Goal: Information Seeking & Learning: Check status

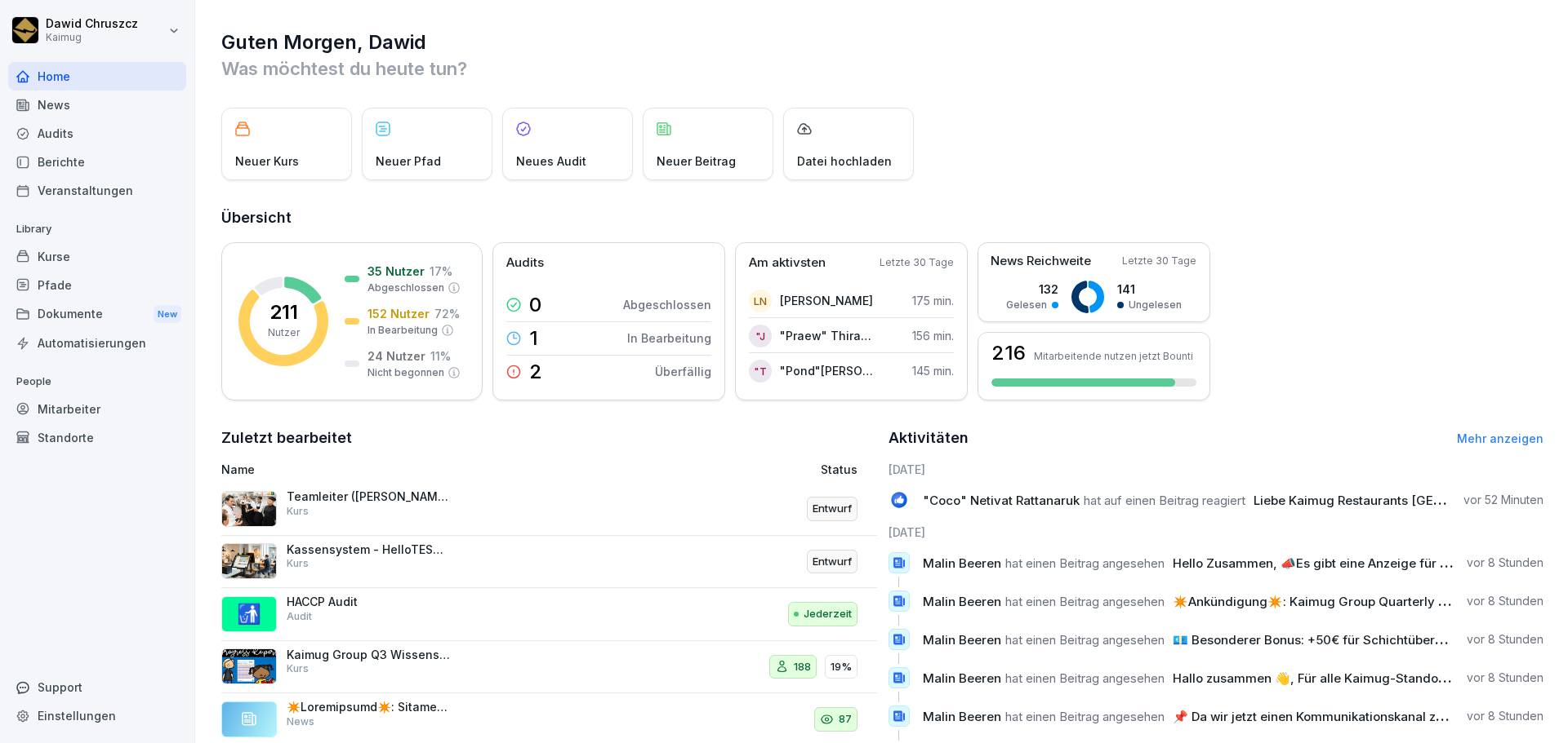
click at [59, 264] on div "Kurse" at bounding box center [97, 256] width 178 height 28
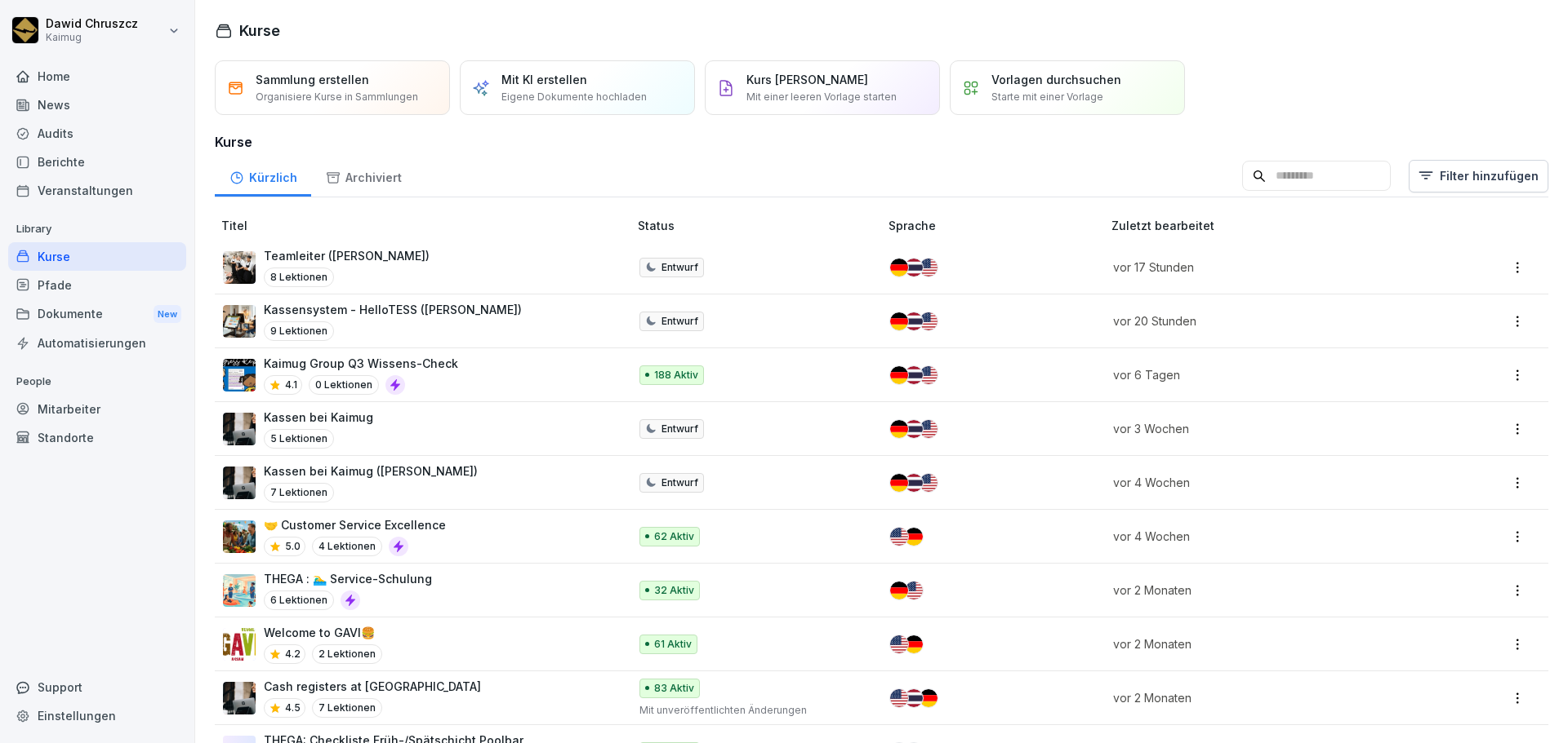
click at [379, 371] on p "Kaimug Group Q3 Wissens-Check" at bounding box center [361, 364] width 194 height 17
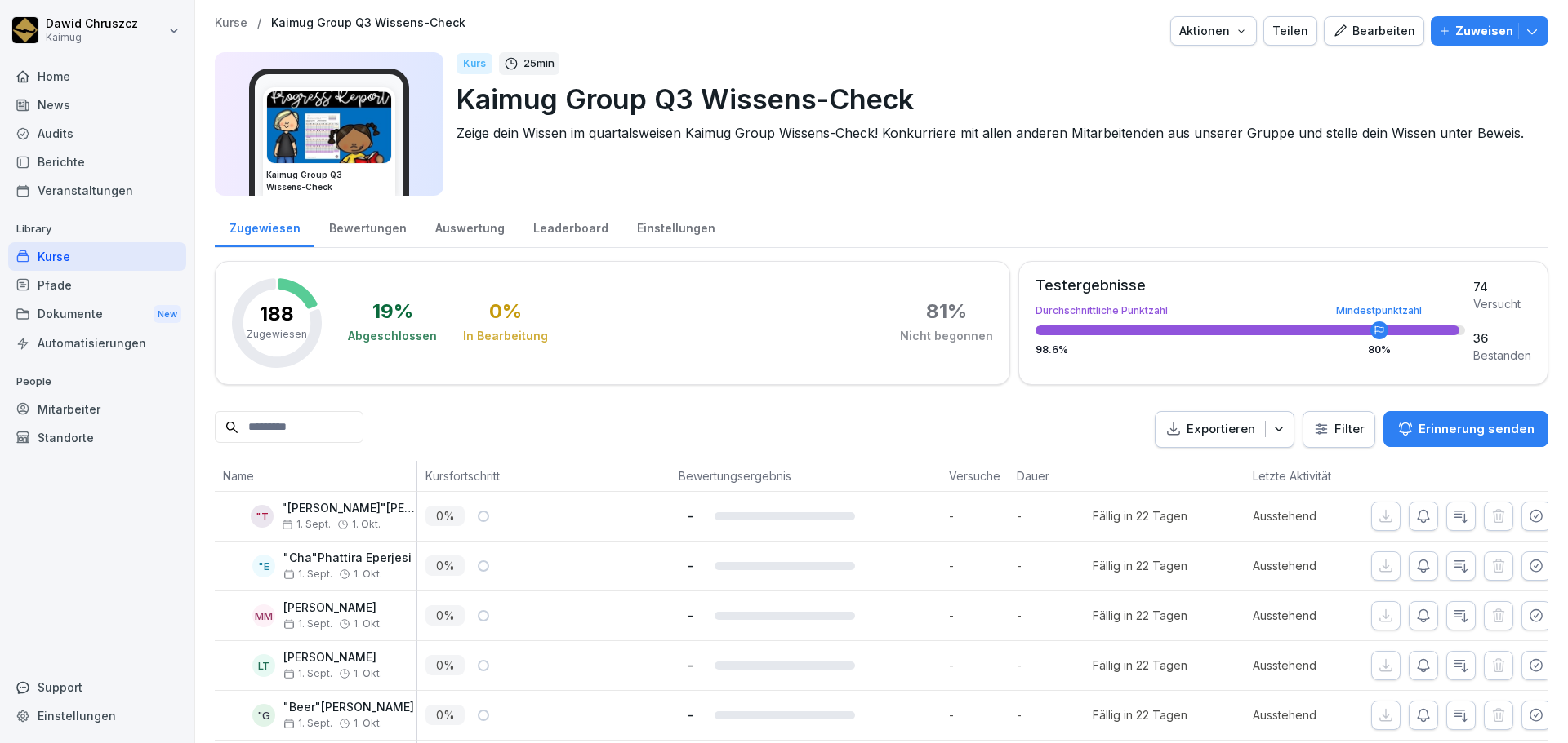
click at [468, 247] on div "Auswertung" at bounding box center [470, 227] width 98 height 41
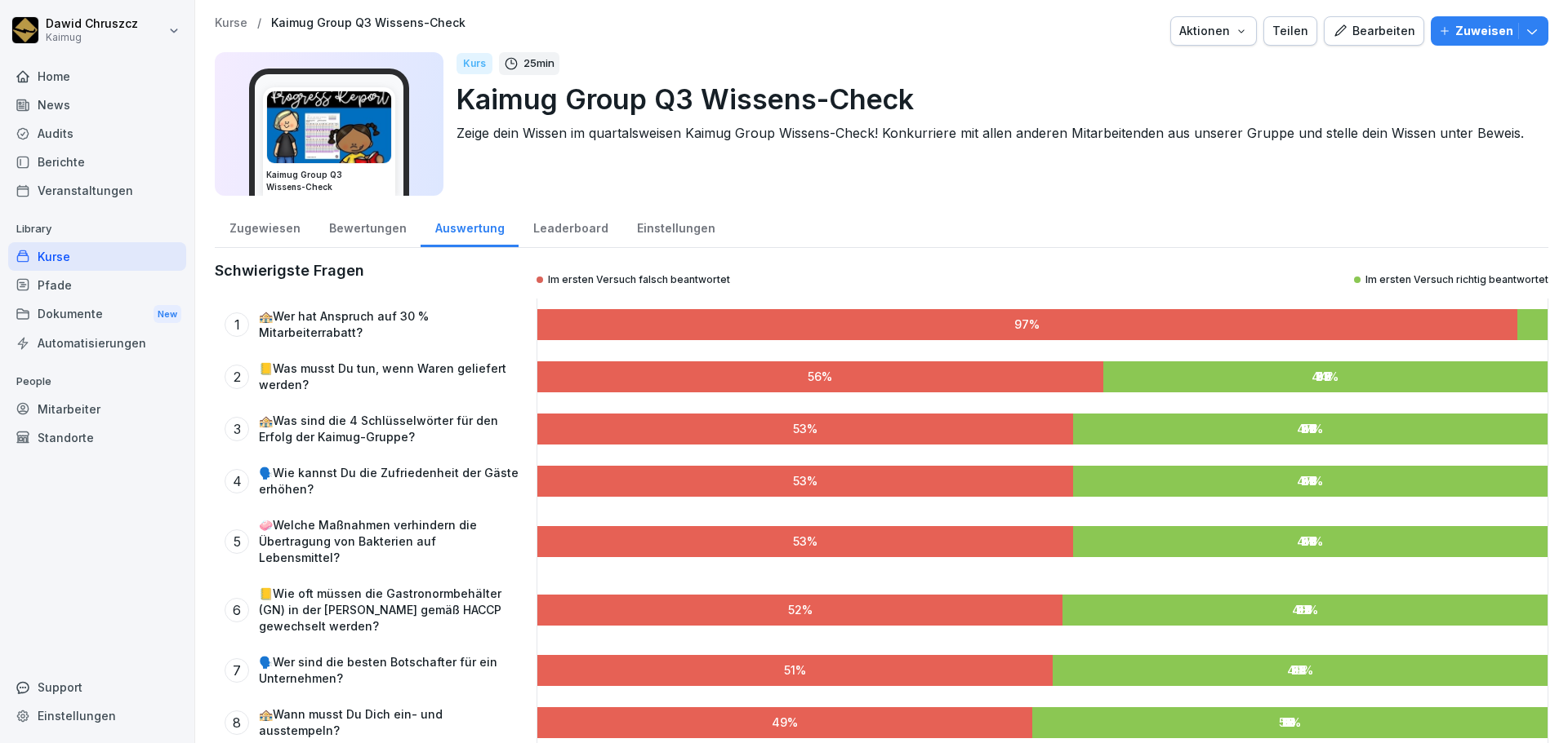
click at [536, 230] on div "Leaderboard" at bounding box center [570, 227] width 103 height 41
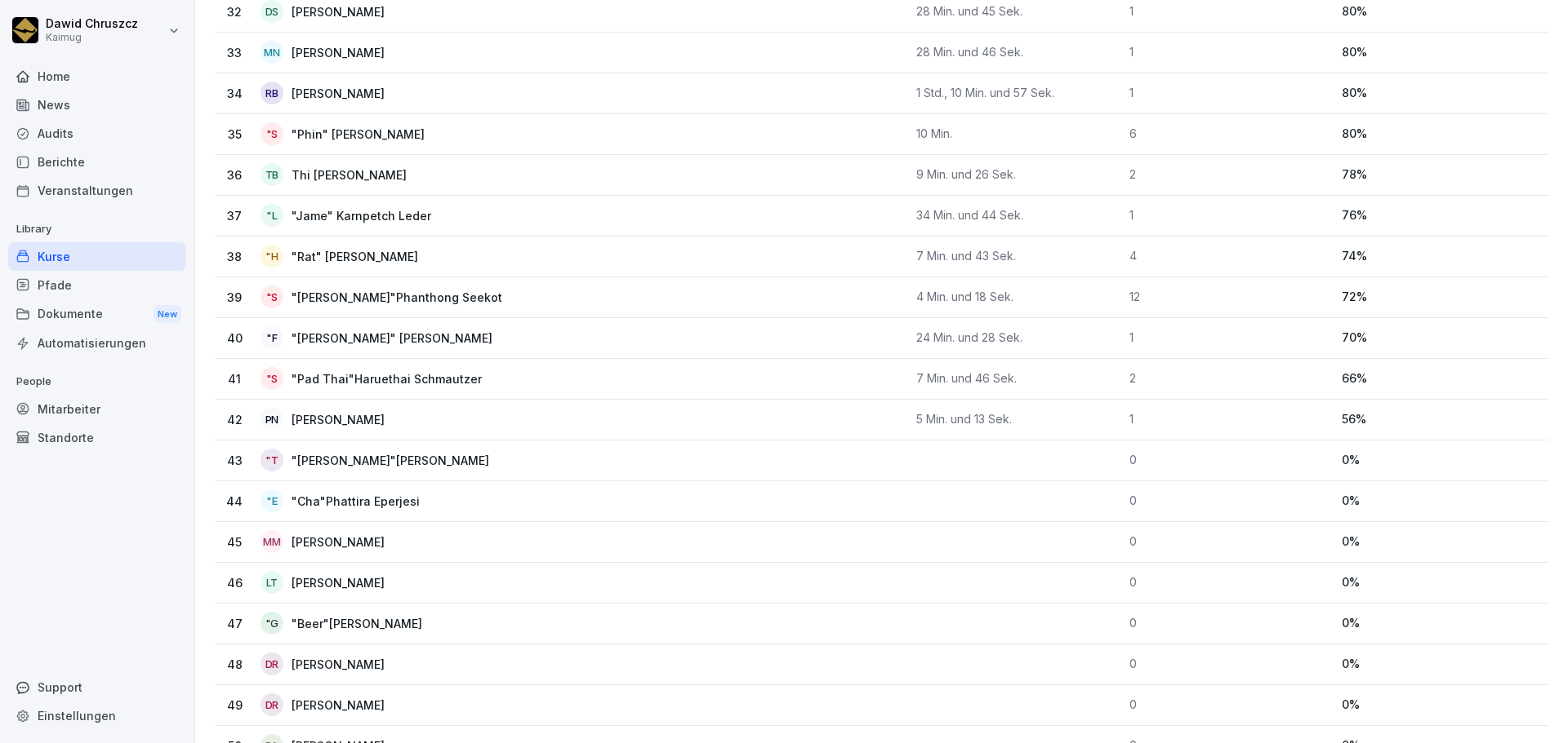
scroll to position [1632, 0]
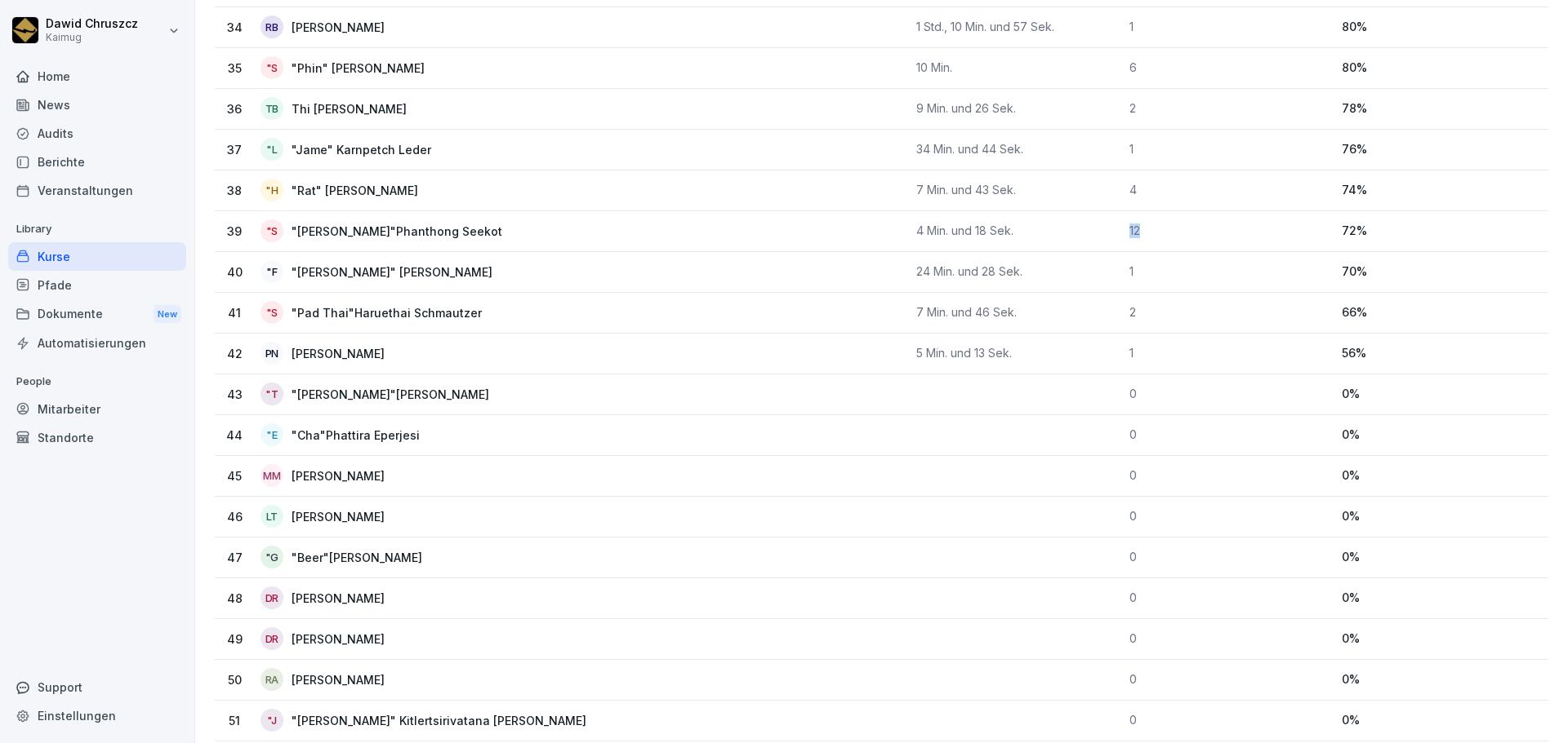
drag, startPoint x: 1127, startPoint y: 234, endPoint x: 1114, endPoint y: 233, distance: 13.0
click at [1123, 233] on td "12" at bounding box center [1229, 231] width 213 height 41
click at [1161, 237] on p "12" at bounding box center [1229, 230] width 200 height 15
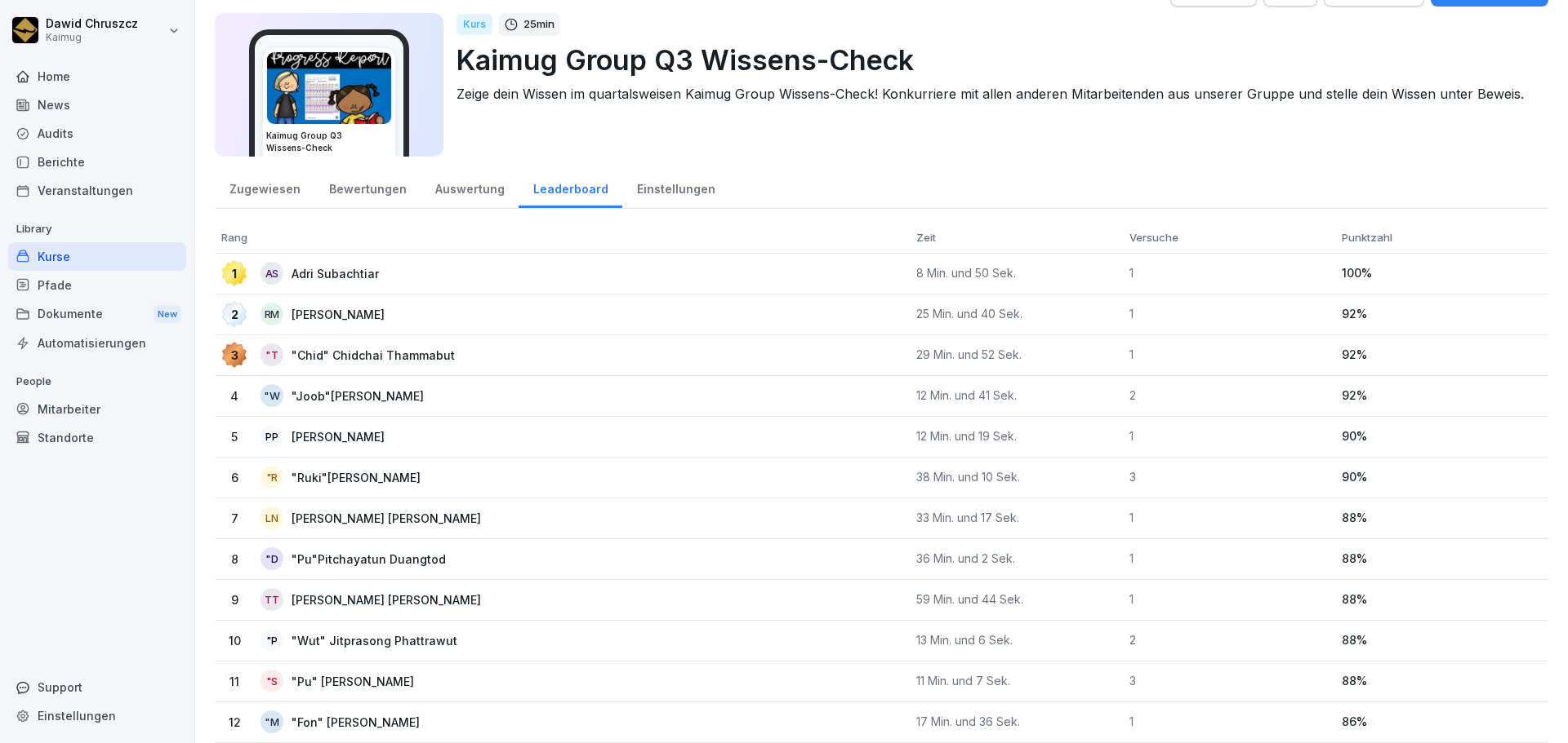
scroll to position [0, 0]
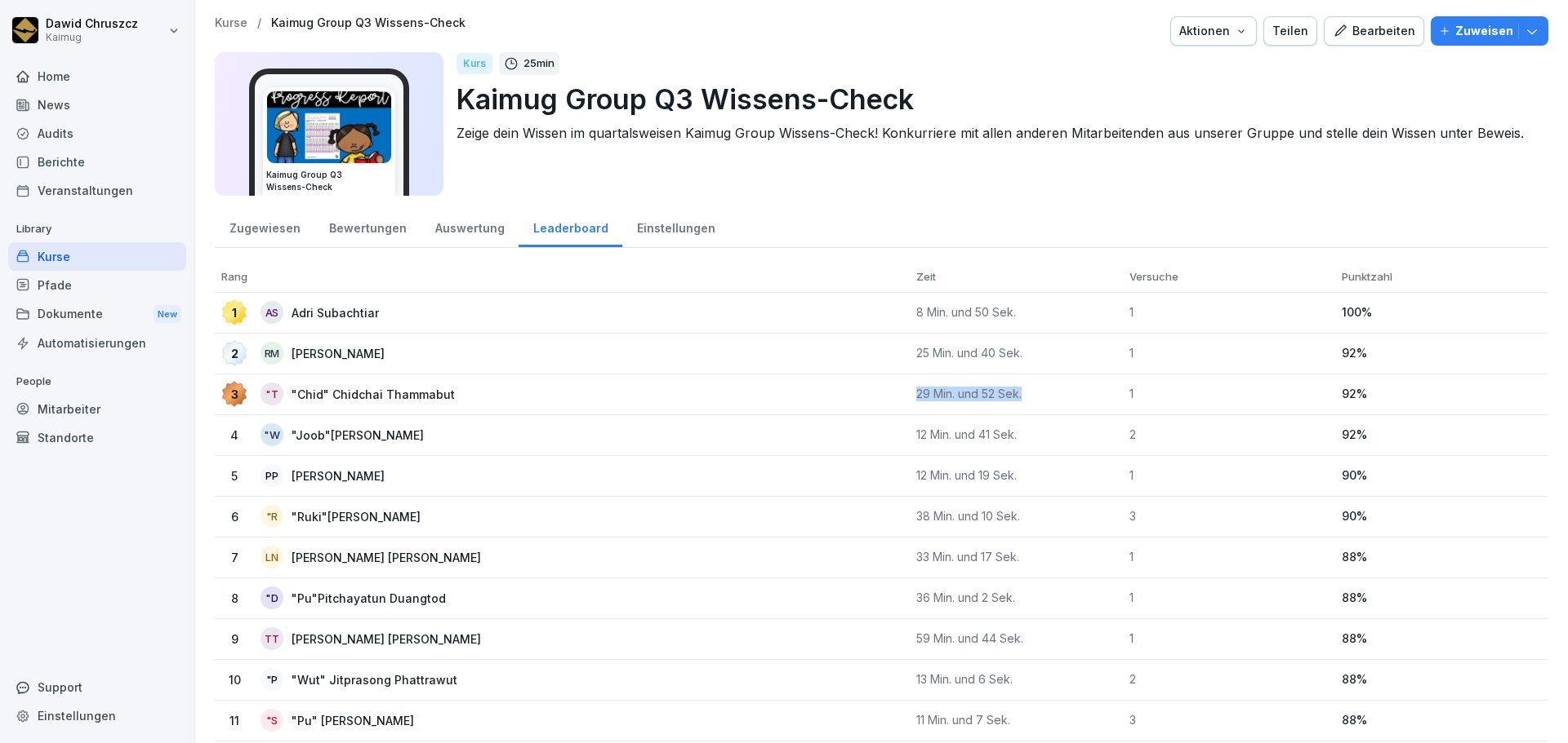
drag, startPoint x: 1032, startPoint y: 397, endPoint x: 896, endPoint y: 396, distance: 136.0
click at [896, 396] on tr "3 "T "Chid" Chidchai Thammabut 29 Min. und 52 Sek. 1 92 %" at bounding box center [881, 395] width 1333 height 41
click at [862, 370] on td "2 [PERSON_NAME]" at bounding box center [562, 353] width 695 height 41
